Goal: Contribute content: Contribute content

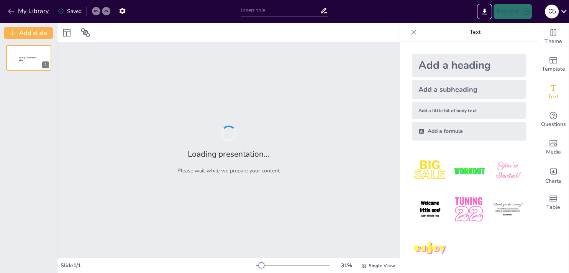
type input "Методи розселення організмів у природі"
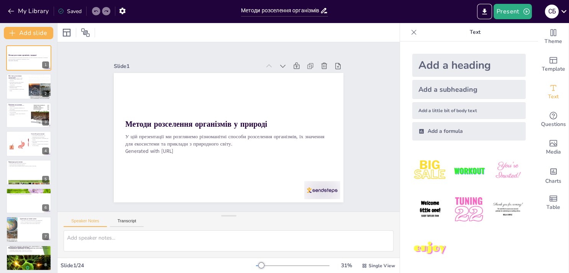
checkbox input "true"
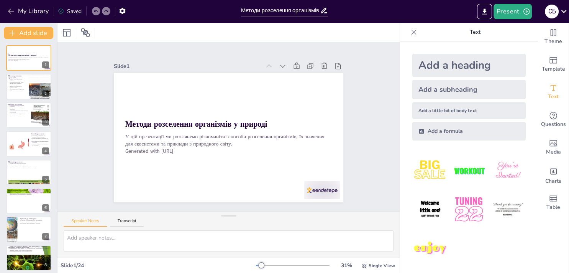
checkbox input "true"
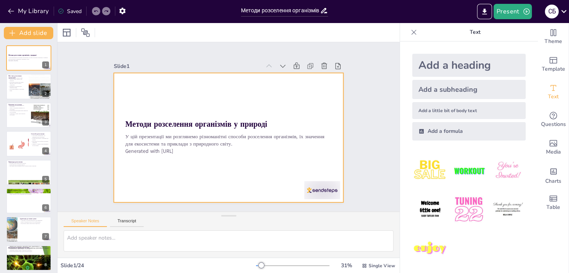
checkbox input "true"
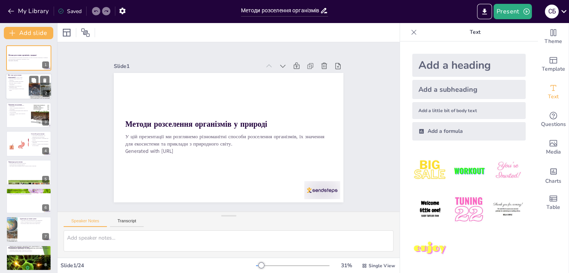
checkbox input "true"
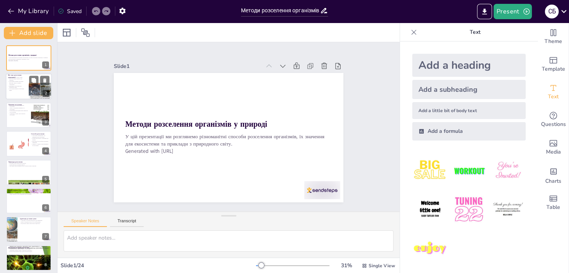
checkbox input "true"
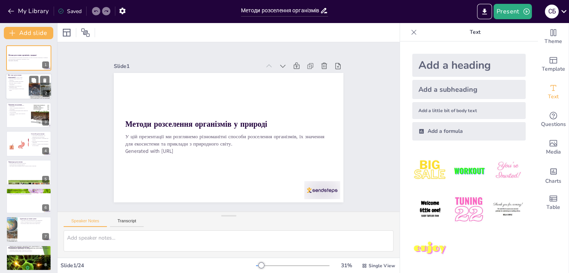
checkbox input "true"
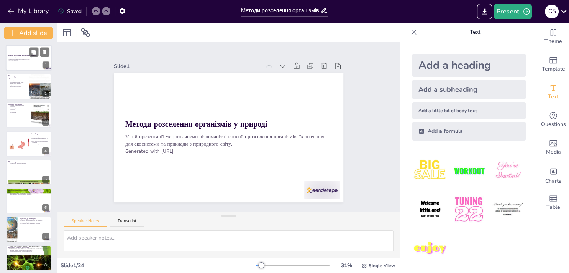
checkbox input "true"
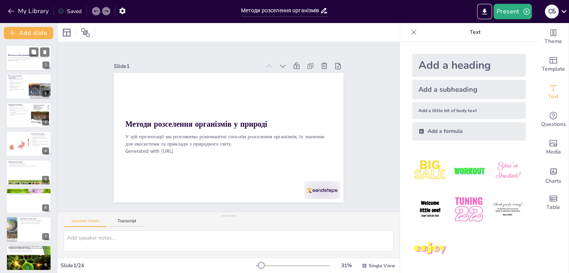
checkbox input "true"
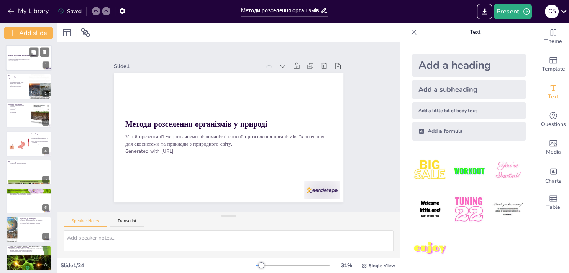
checkbox input "true"
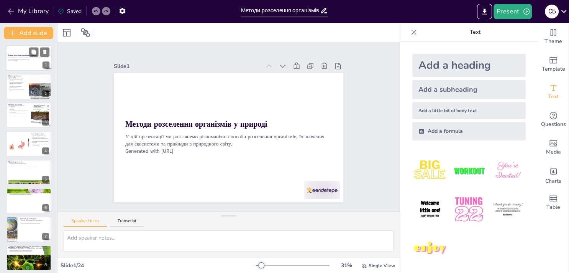
checkbox input "true"
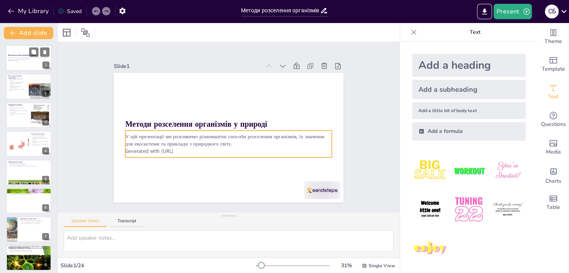
checkbox input "true"
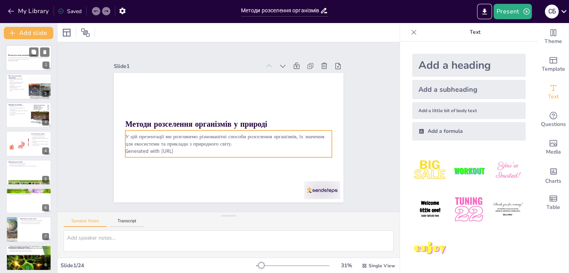
click at [16, 59] on p "У цій презентації ми розглянемо різноманітні способи розселення організмів, їх …" at bounding box center [28, 58] width 41 height 3
checkbox input "true"
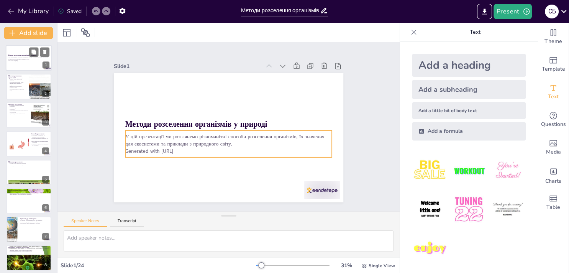
checkbox input "true"
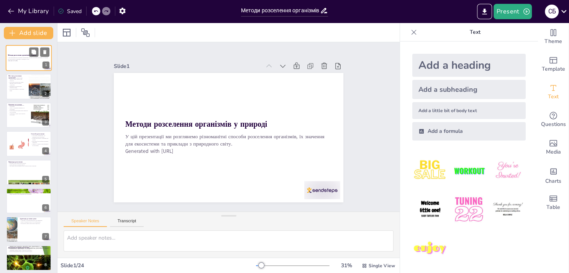
checkbox input "true"
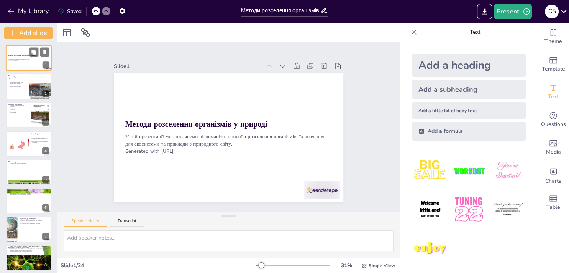
checkbox input "true"
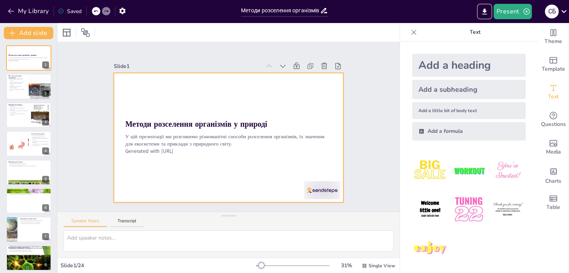
checkbox input "true"
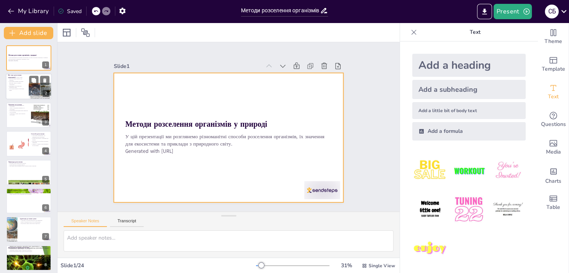
checkbox input "true"
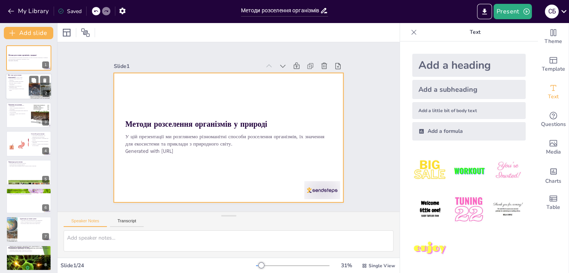
checkbox input "true"
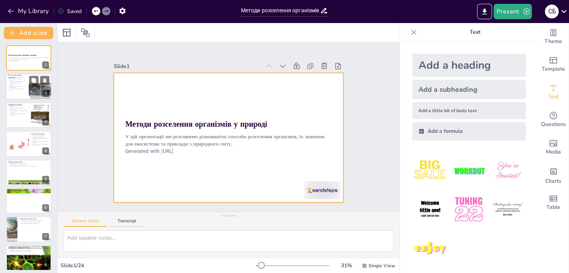
checkbox input "true"
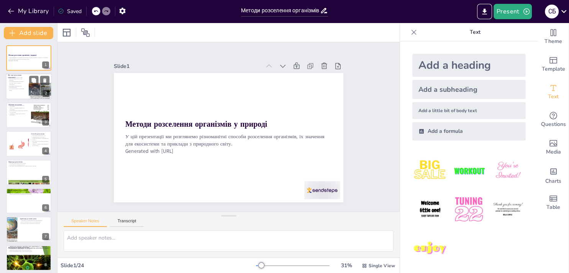
checkbox input "true"
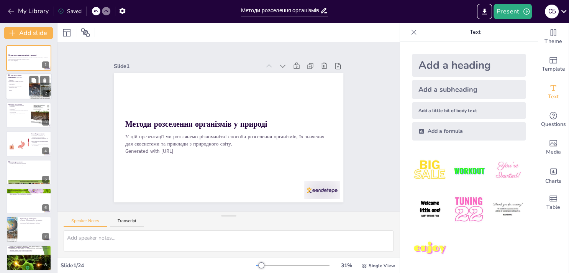
checkbox input "true"
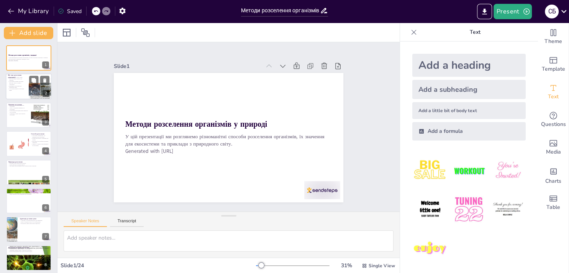
checkbox input "true"
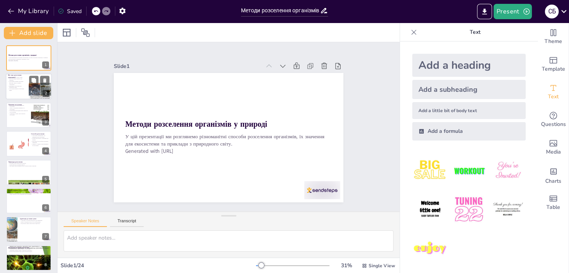
click at [10, 88] on p "Важливість розселення для виживання видів." at bounding box center [17, 86] width 18 height 3
checkbox input "true"
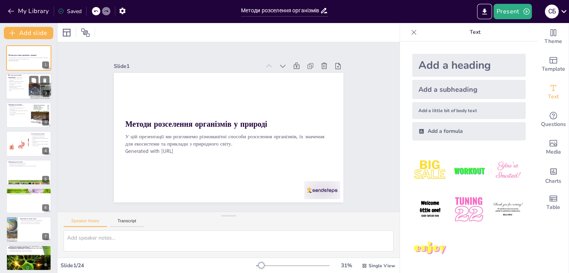
checkbox input "true"
type textarea "Loremipsum dolorsitam c adipisci elitsedd e tempori, utlabore etdo magnaali eni…"
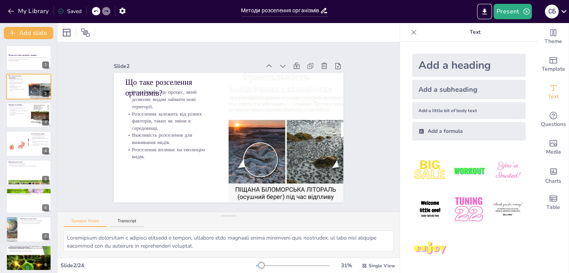
checkbox input "true"
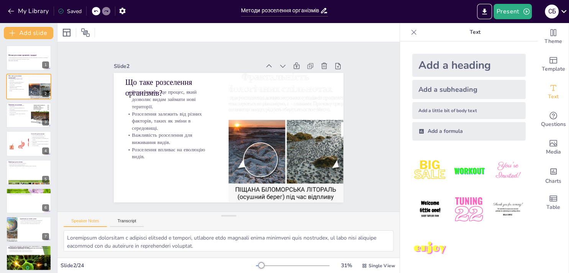
checkbox input "true"
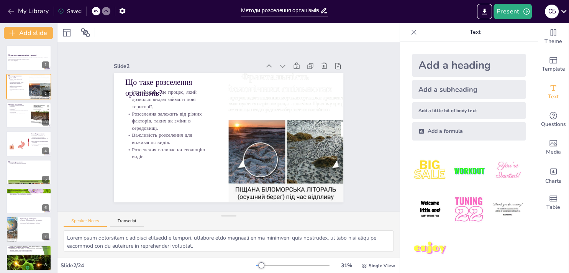
checkbox input "true"
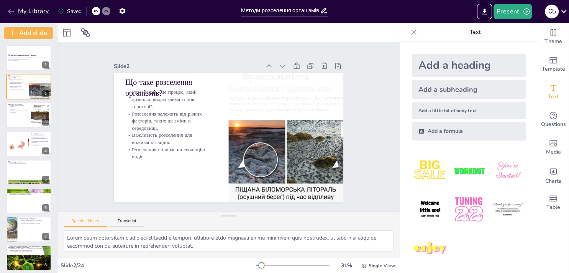
checkbox input "true"
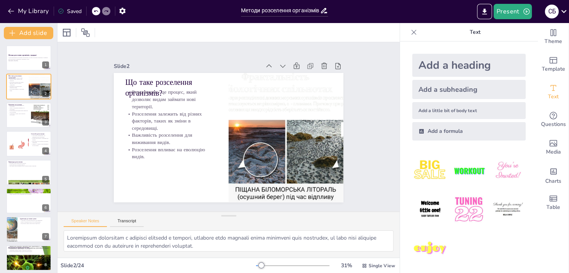
checkbox input "true"
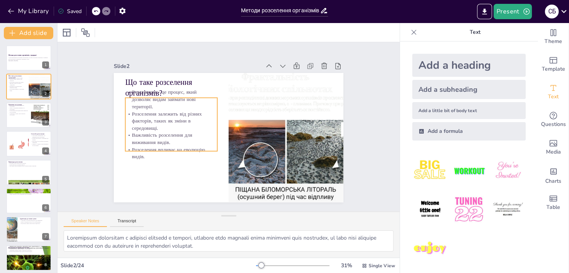
checkbox input "true"
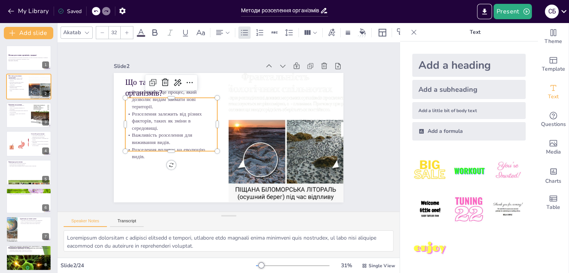
click at [174, 89] on p "Розселення - це процес, який дозволяє видам займати нові території." at bounding box center [171, 99] width 92 height 21
checkbox input "true"
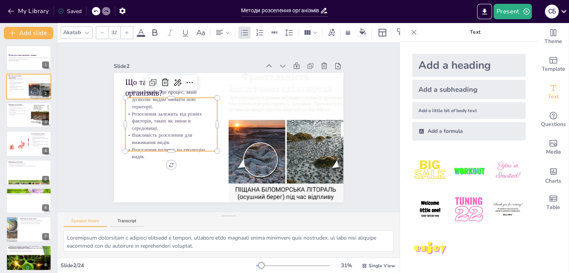
checkbox input "true"
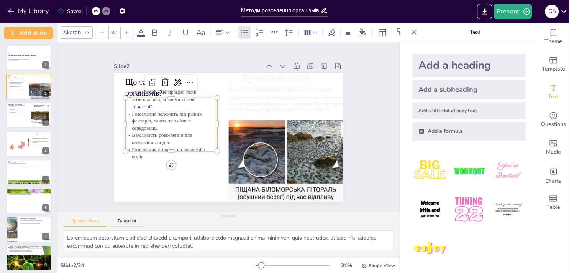
checkbox input "true"
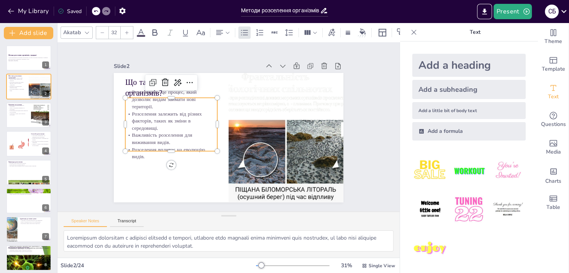
checkbox input "true"
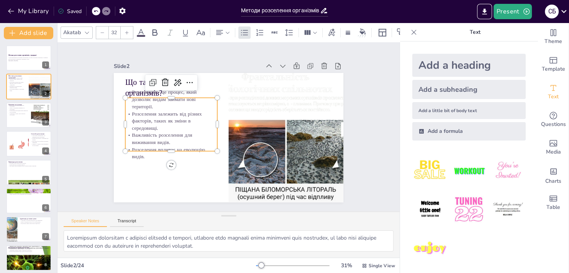
checkbox input "true"
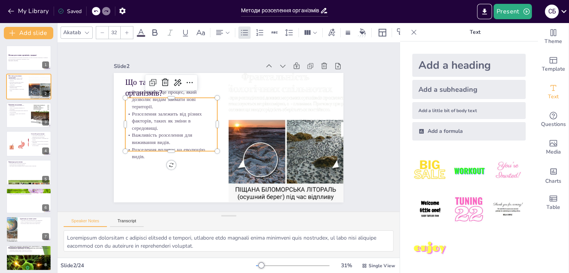
checkbox input "true"
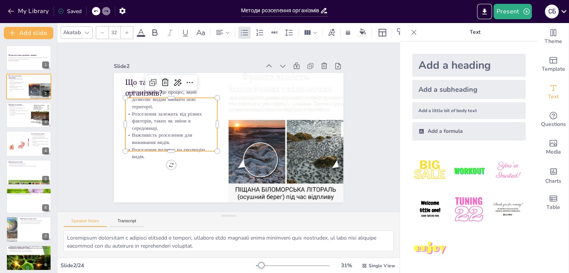
checkbox input "true"
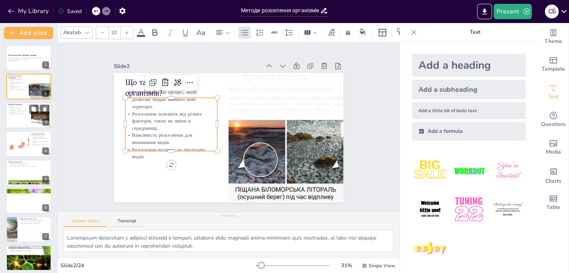
checkbox input "true"
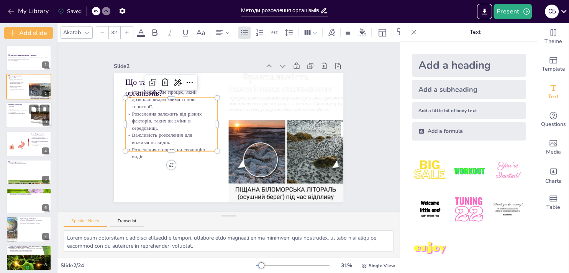
checkbox input "true"
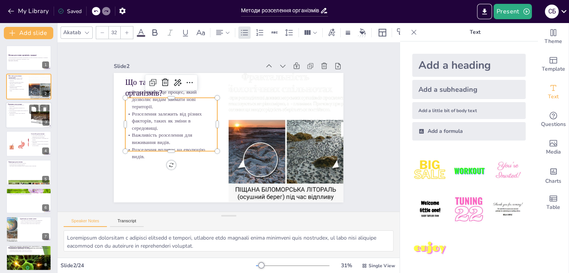
checkbox input "true"
click at [17, 110] on p "Конкуренція між видами може призвести до розселення." at bounding box center [18, 111] width 21 height 3
checkbox input "true"
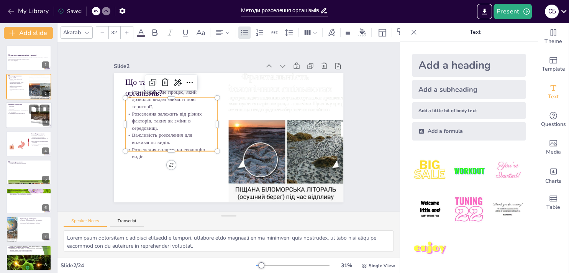
checkbox input "true"
type textarea "Lorem ips d sitametc adipisci eli seddoeius, t incididun utlab etdoloremagna a …"
checkbox input "true"
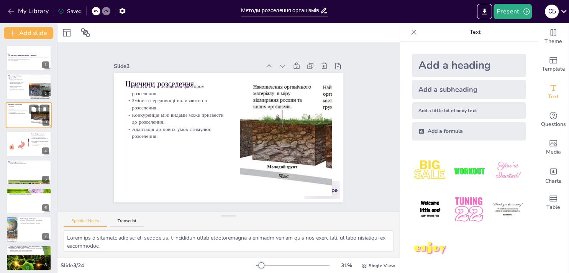
checkbox input "true"
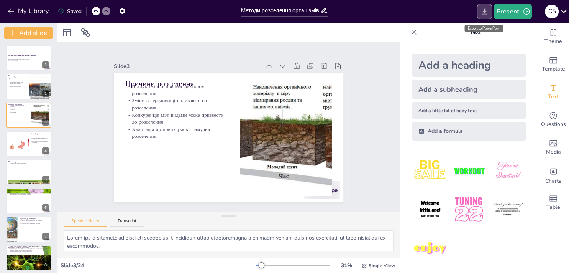
click at [482, 8] on icon "Export to PowerPoint" at bounding box center [485, 12] width 8 height 8
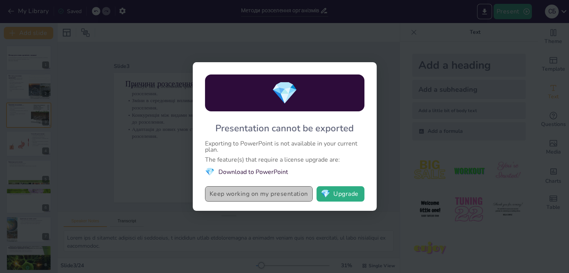
click at [249, 200] on button "Keep working on my presentation" at bounding box center [259, 193] width 108 height 15
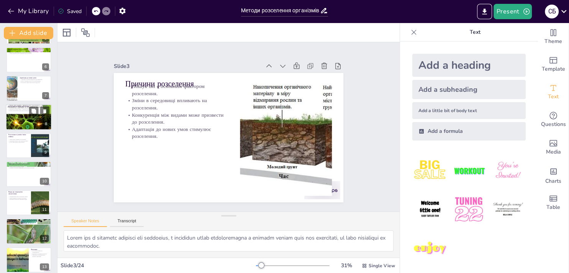
scroll to position [138, 0]
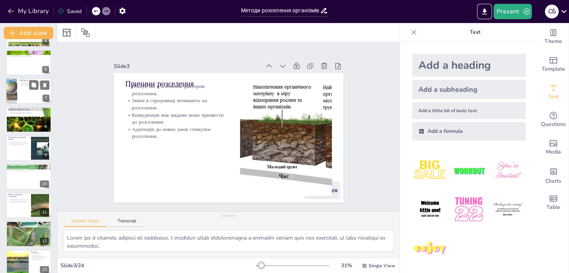
click at [21, 99] on div at bounding box center [29, 91] width 46 height 26
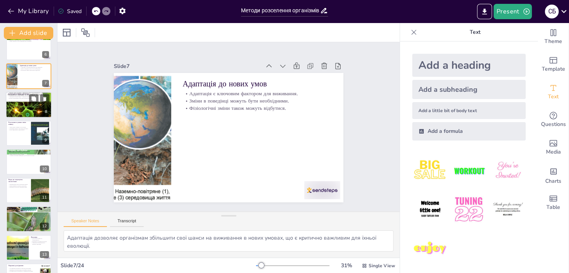
scroll to position [151, 0]
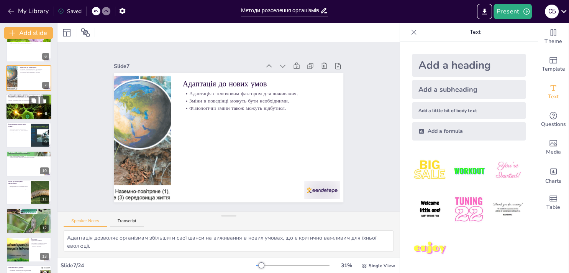
click at [34, 114] on div at bounding box center [29, 106] width 46 height 34
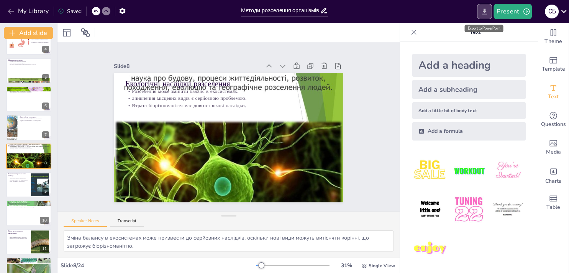
click at [484, 15] on icon "Export to PowerPoint" at bounding box center [485, 12] width 8 height 8
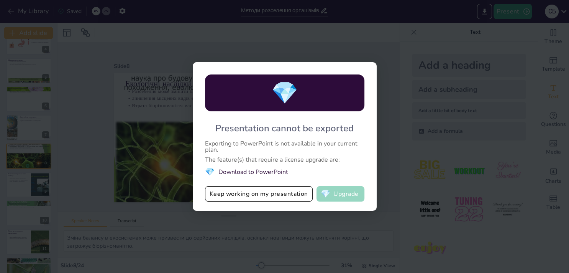
click at [332, 195] on button "💎 Upgrade" at bounding box center [341, 193] width 48 height 15
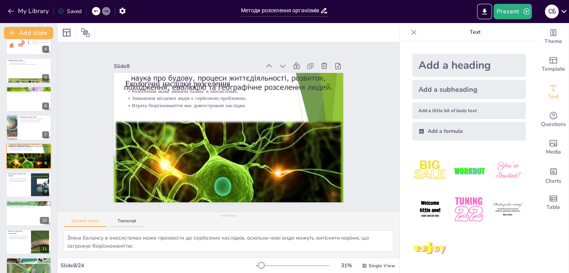
click at [412, 32] on icon at bounding box center [414, 32] width 5 height 5
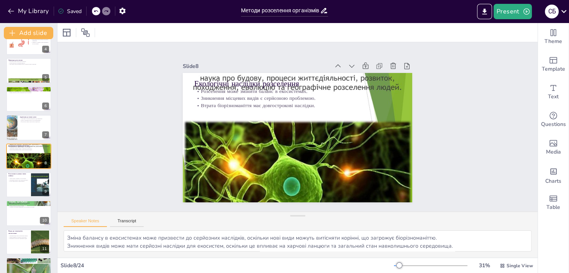
click at [156, 7] on div "My Library Saved" at bounding box center [118, 11] width 237 height 14
click at [484, 11] on icon "Export to PowerPoint" at bounding box center [484, 11] width 5 height 6
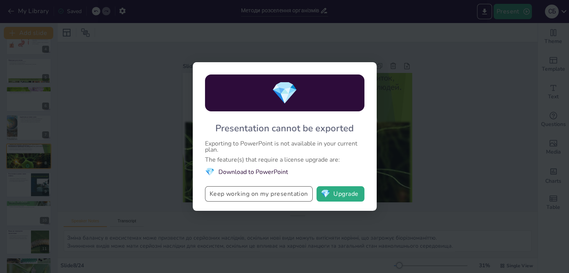
click at [266, 198] on button "Keep working on my presentation" at bounding box center [259, 193] width 108 height 15
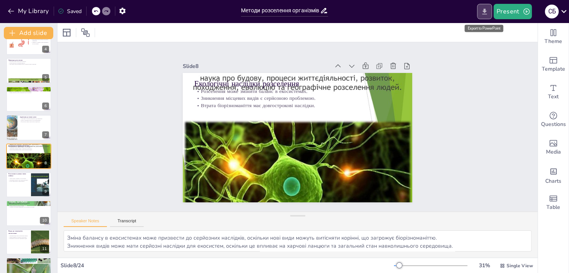
click at [479, 10] on button "Export to PowerPoint" at bounding box center [484, 11] width 15 height 15
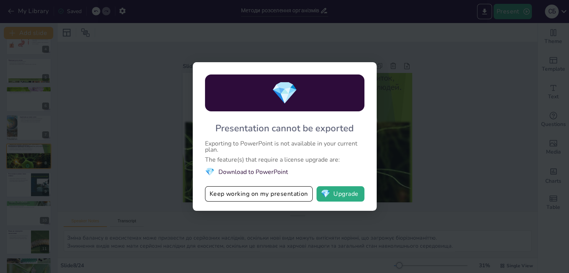
click at [261, 172] on li "💎 Download to PowerPoint" at bounding box center [284, 171] width 159 height 10
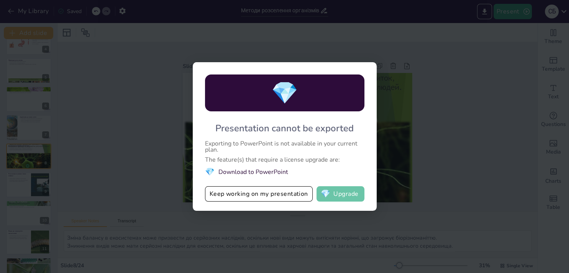
drag, startPoint x: 261, startPoint y: 172, endPoint x: 326, endPoint y: 191, distance: 67.7
click at [326, 191] on div "💎 Presentation cannot be exported Exporting to PowerPoint is not available in y…" at bounding box center [285, 136] width 184 height 148
click at [326, 191] on span "💎" at bounding box center [326, 194] width 10 height 8
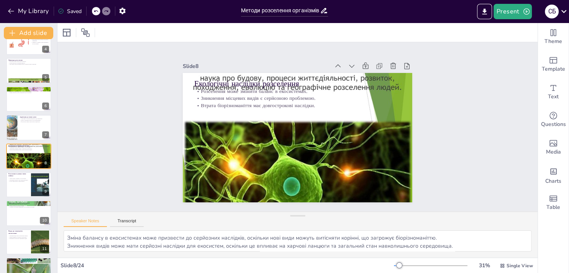
drag, startPoint x: 562, startPoint y: 51, endPoint x: 568, endPoint y: 151, distance: 99.8
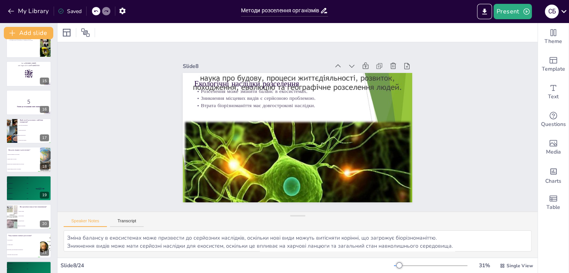
scroll to position [460, 0]
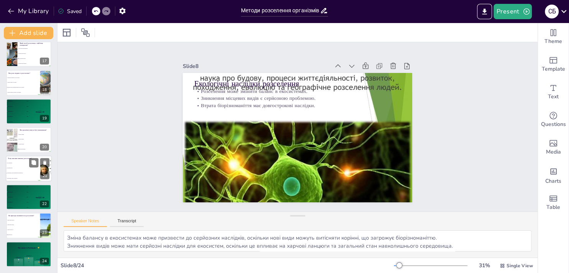
click at [11, 169] on li "Це лише цікаво" at bounding box center [23, 167] width 34 height 5
